Goal: Task Accomplishment & Management: Use online tool/utility

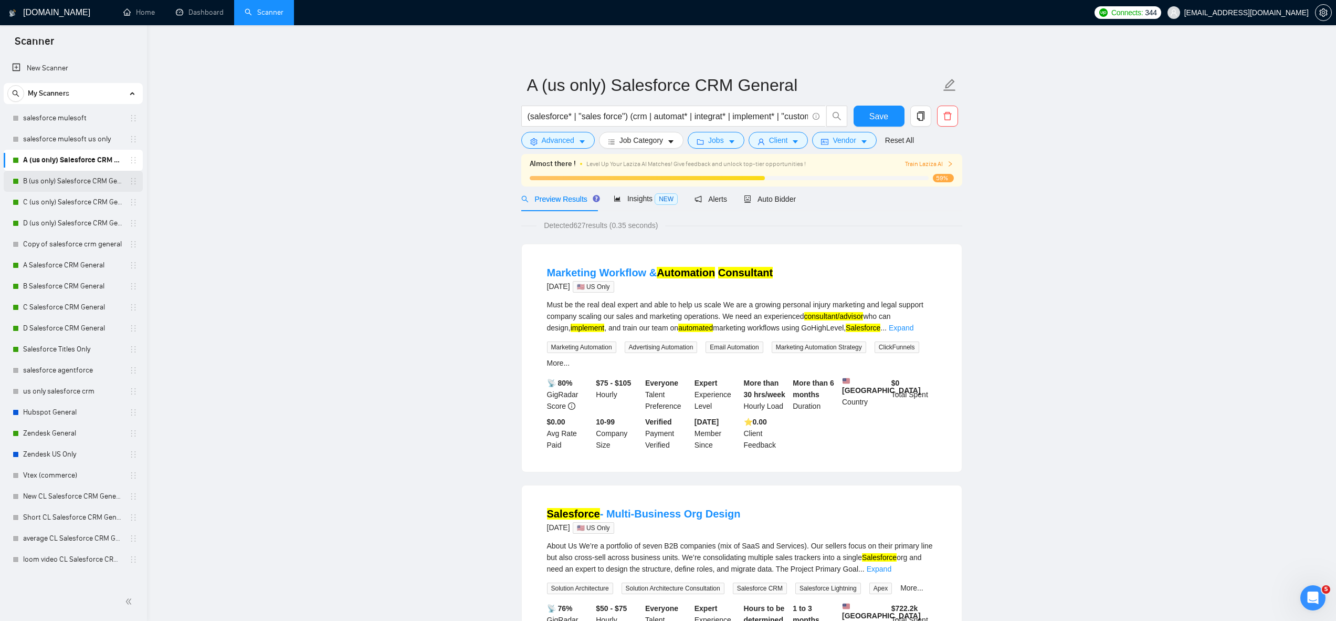
click at [61, 184] on link "B (us only) Salesforce CRM General" at bounding box center [73, 181] width 100 height 21
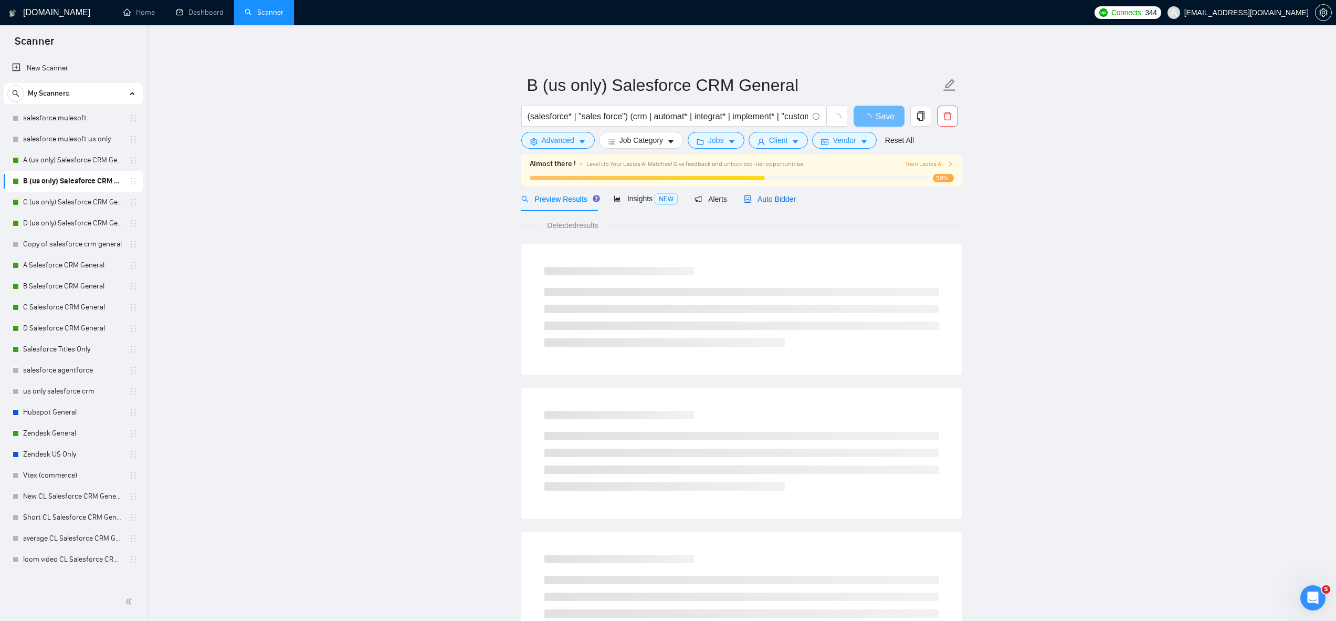
click at [782, 198] on span "Auto Bidder" at bounding box center [770, 199] width 52 height 8
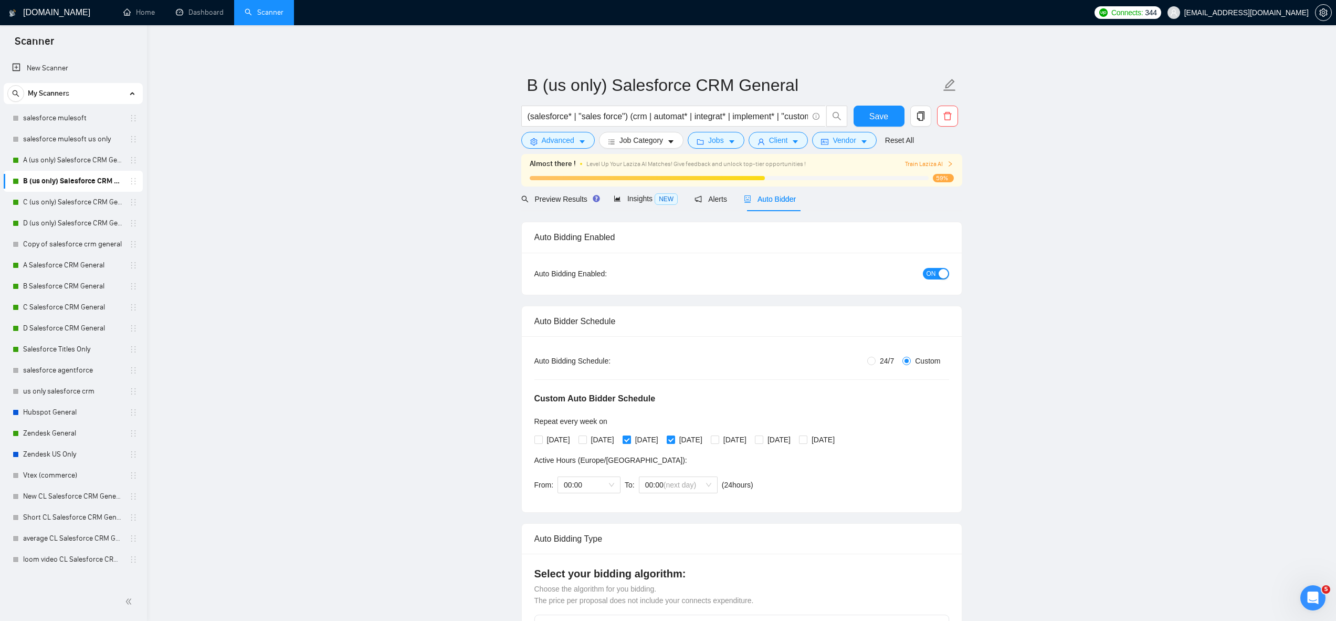
radio input "false"
radio input "true"
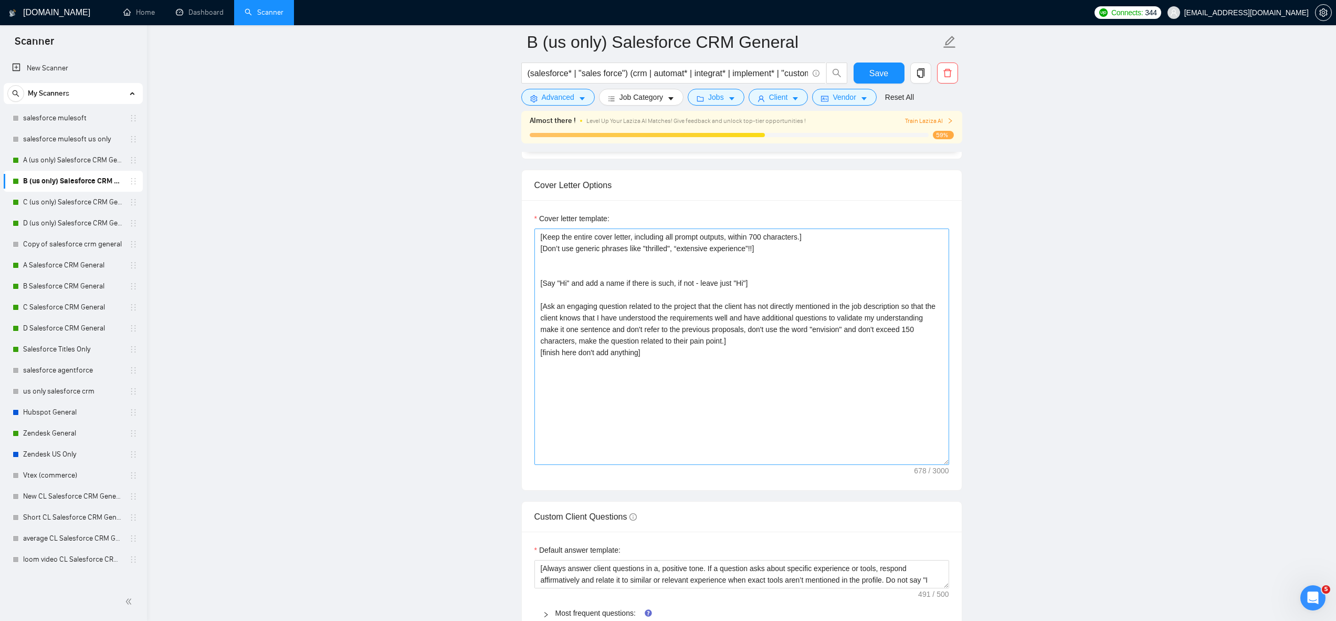
scroll to position [1306, 0]
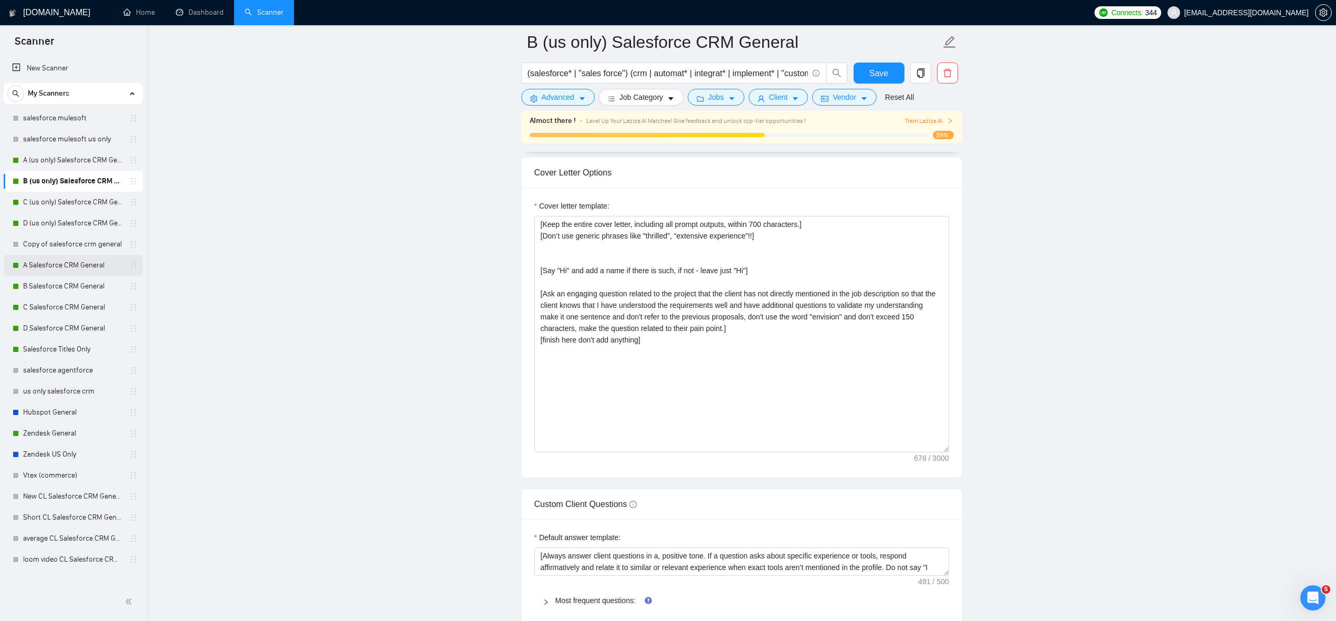
click at [88, 269] on link "A Salesforce CRM General" at bounding box center [73, 265] width 100 height 21
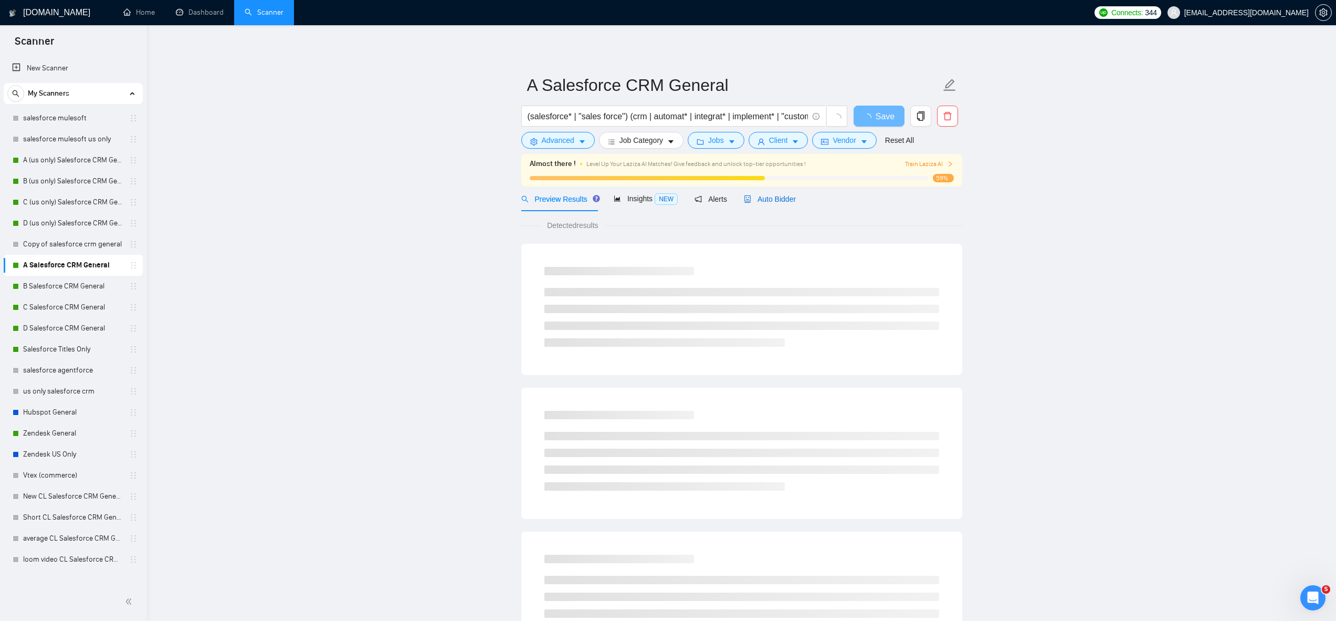
click at [773, 199] on span "Auto Bidder" at bounding box center [770, 199] width 52 height 8
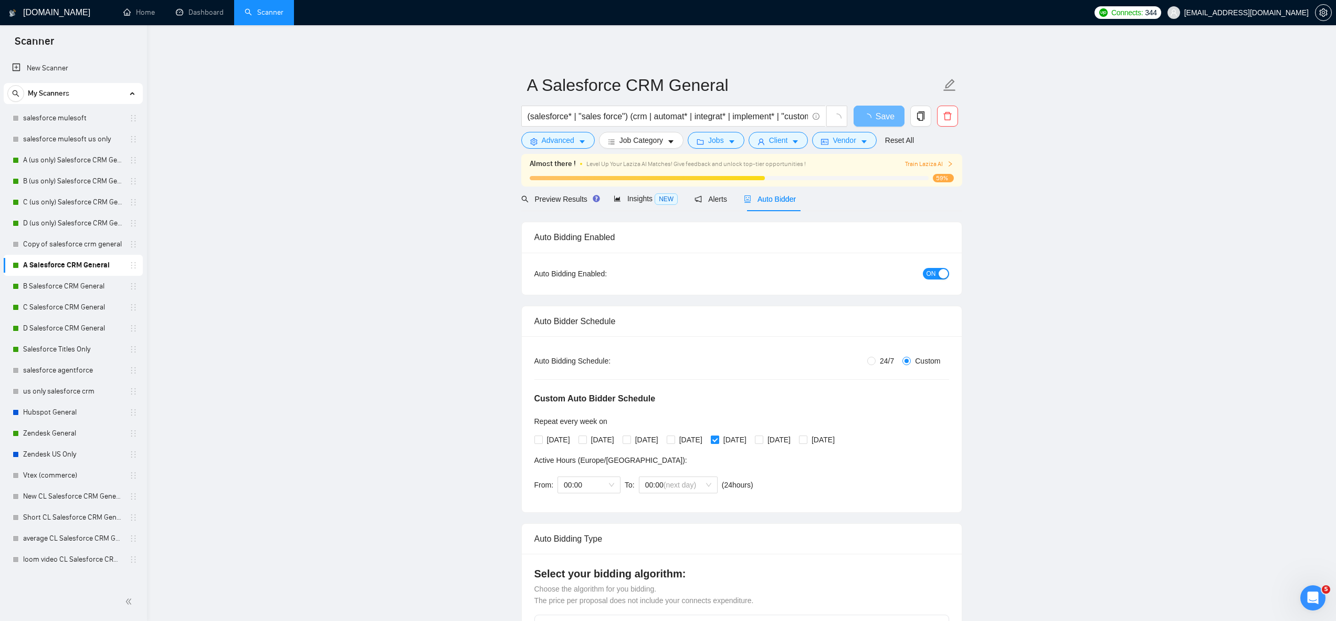
radio input "false"
radio input "true"
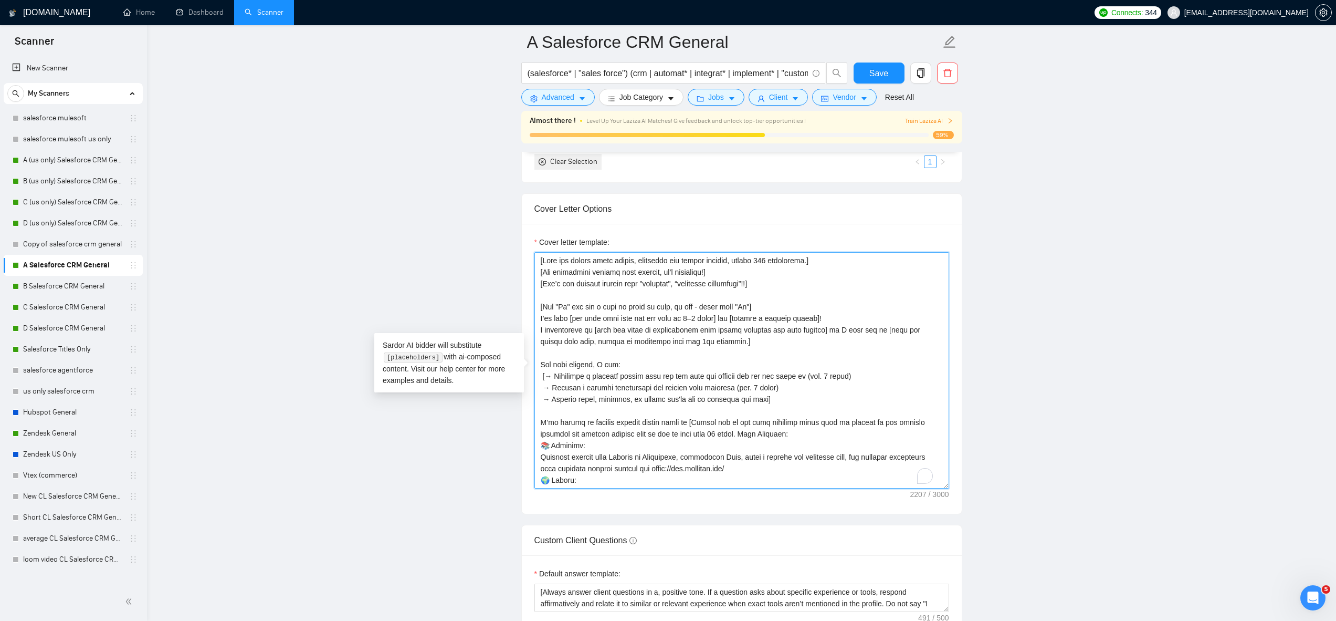
drag, startPoint x: 694, startPoint y: 330, endPoint x: 760, endPoint y: 344, distance: 67.3
click at [760, 344] on textarea "Cover letter template:" at bounding box center [742, 370] width 415 height 236
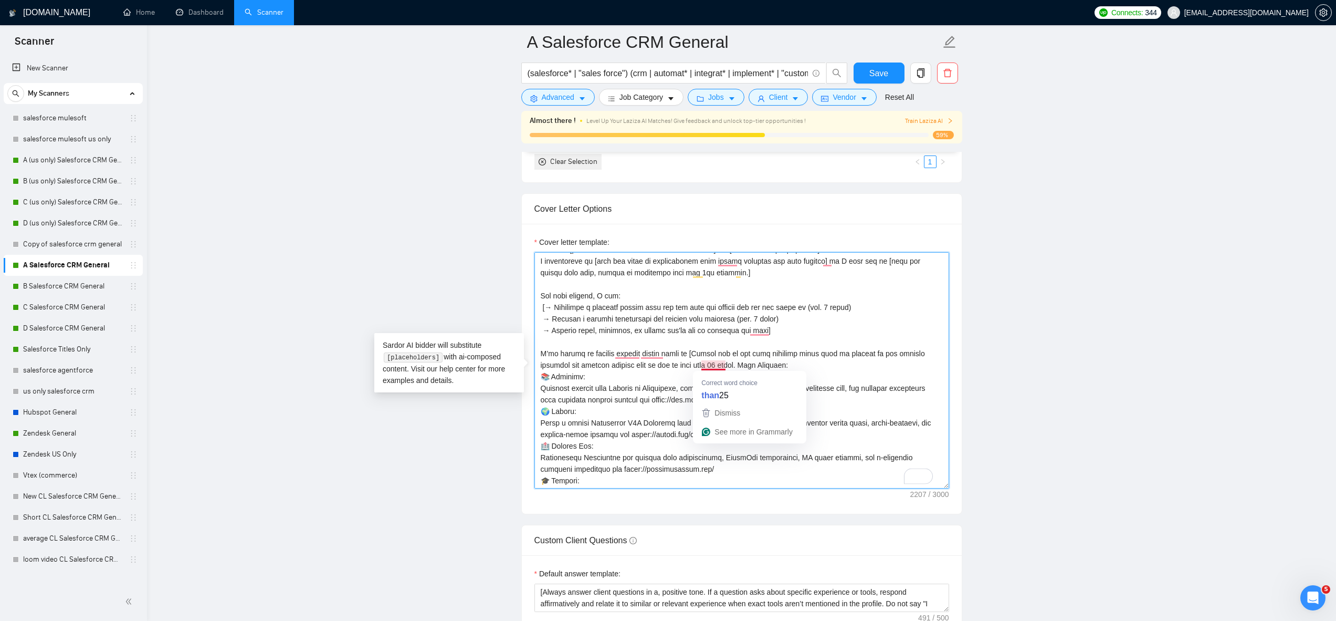
scroll to position [69, 0]
click at [835, 370] on textarea "Cover letter template:" at bounding box center [742, 370] width 415 height 236
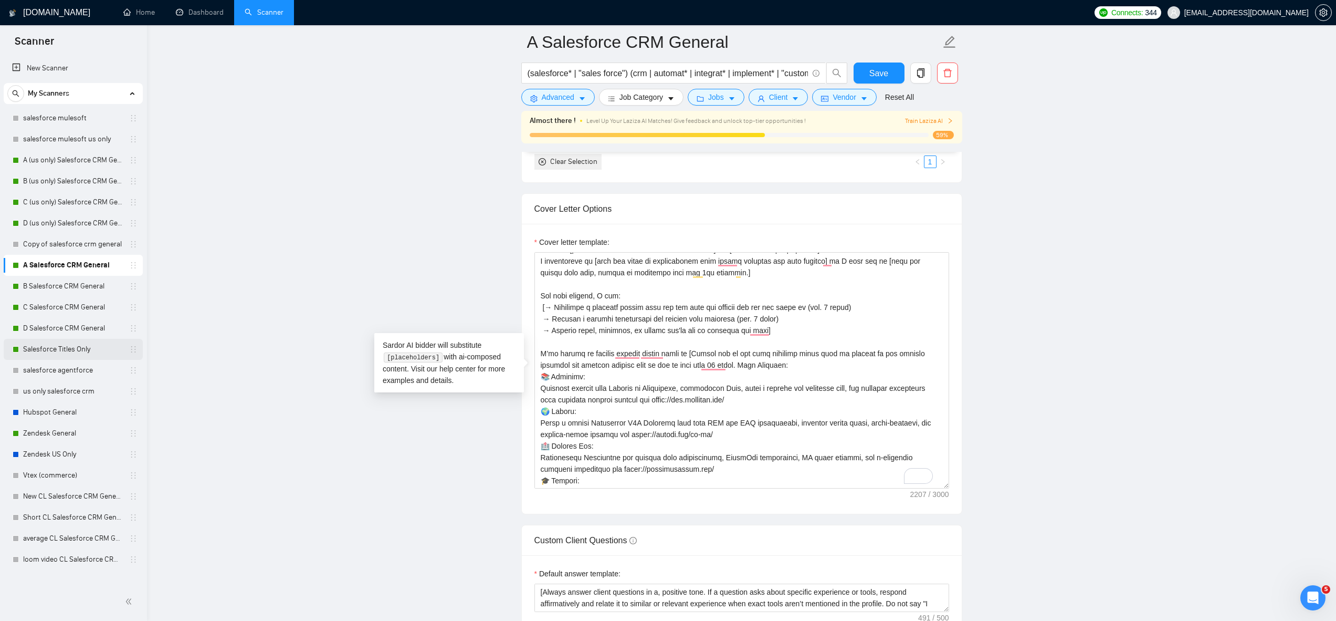
click at [67, 342] on link "Salesforce Titles Only" at bounding box center [73, 349] width 100 height 21
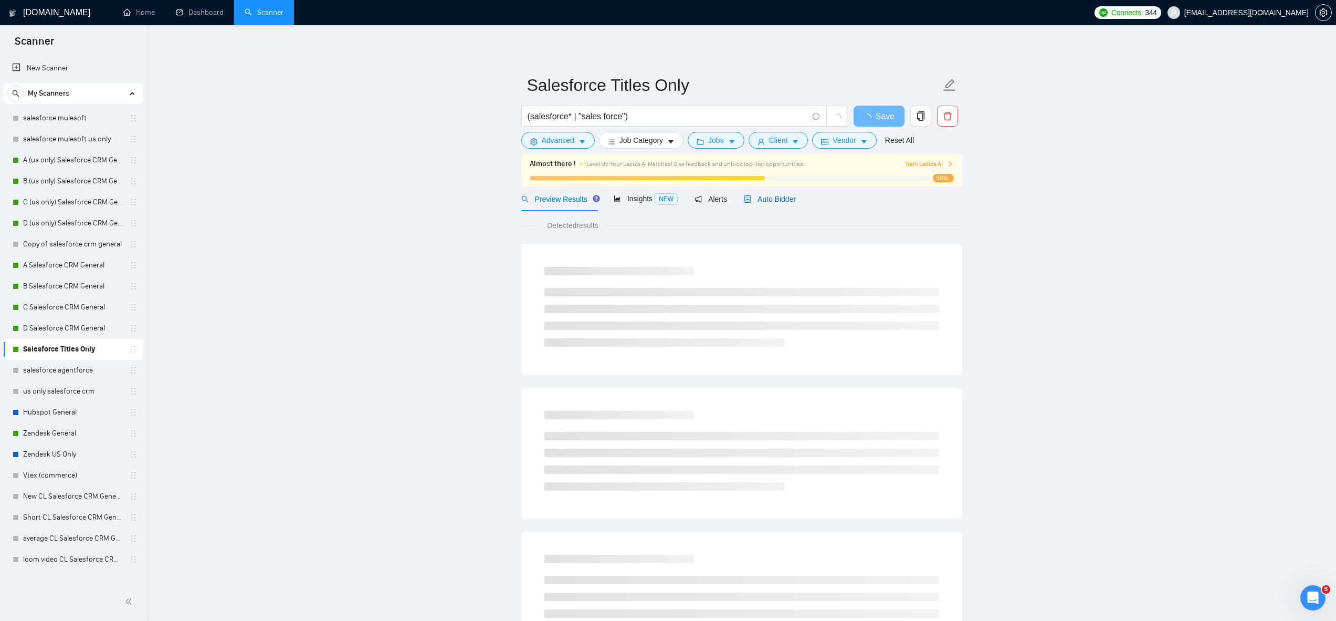
click at [774, 199] on span "Auto Bidder" at bounding box center [770, 199] width 52 height 8
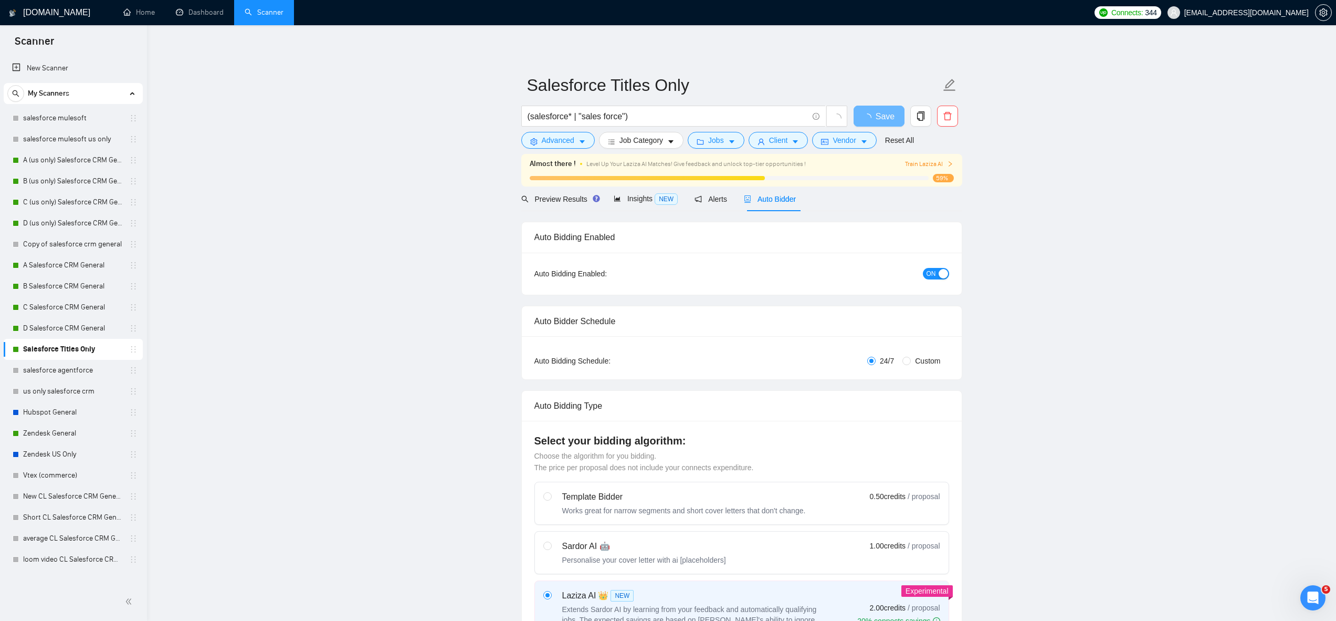
checkbox input "true"
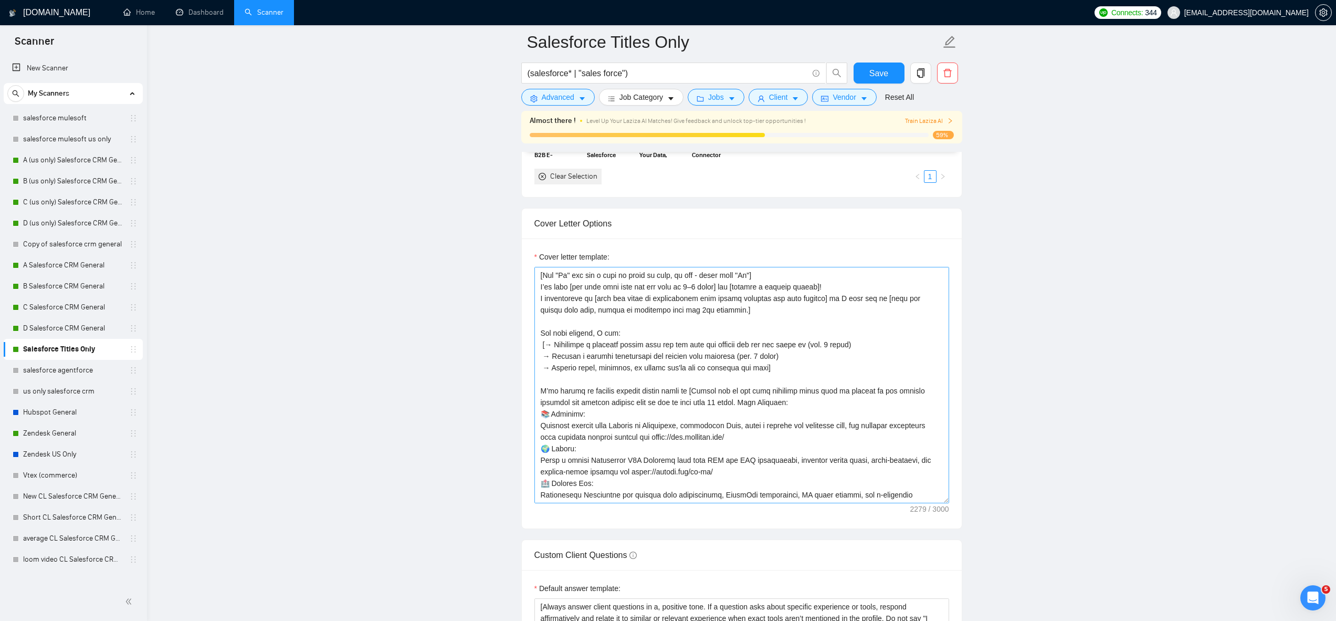
scroll to position [43, 0]
click at [57, 430] on link "Zendesk General" at bounding box center [73, 433] width 100 height 21
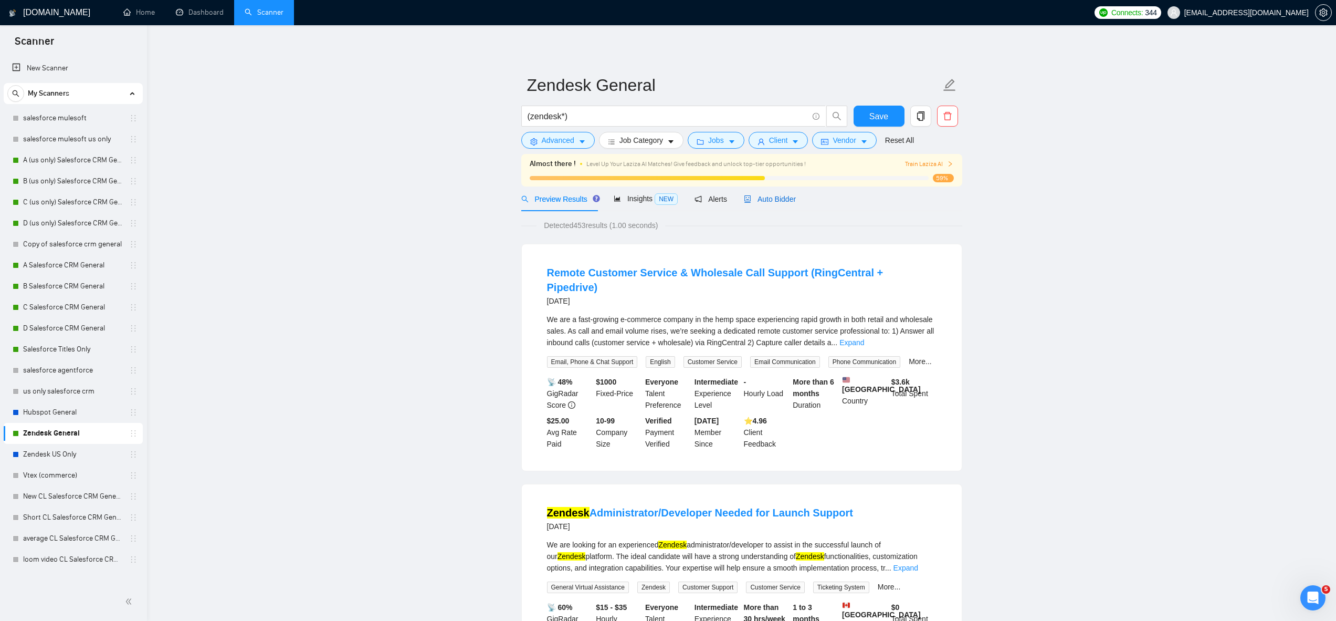
click at [779, 196] on span "Auto Bidder" at bounding box center [770, 199] width 52 height 8
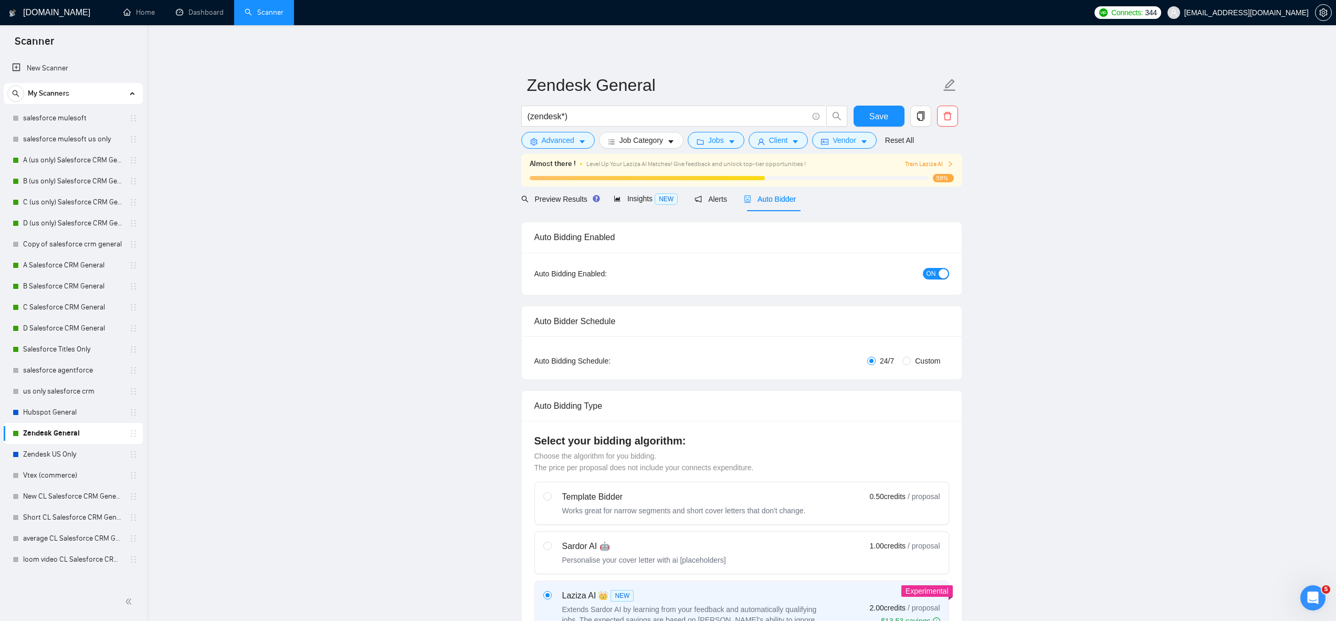
checkbox input "true"
